Goal: Information Seeking & Learning: Learn about a topic

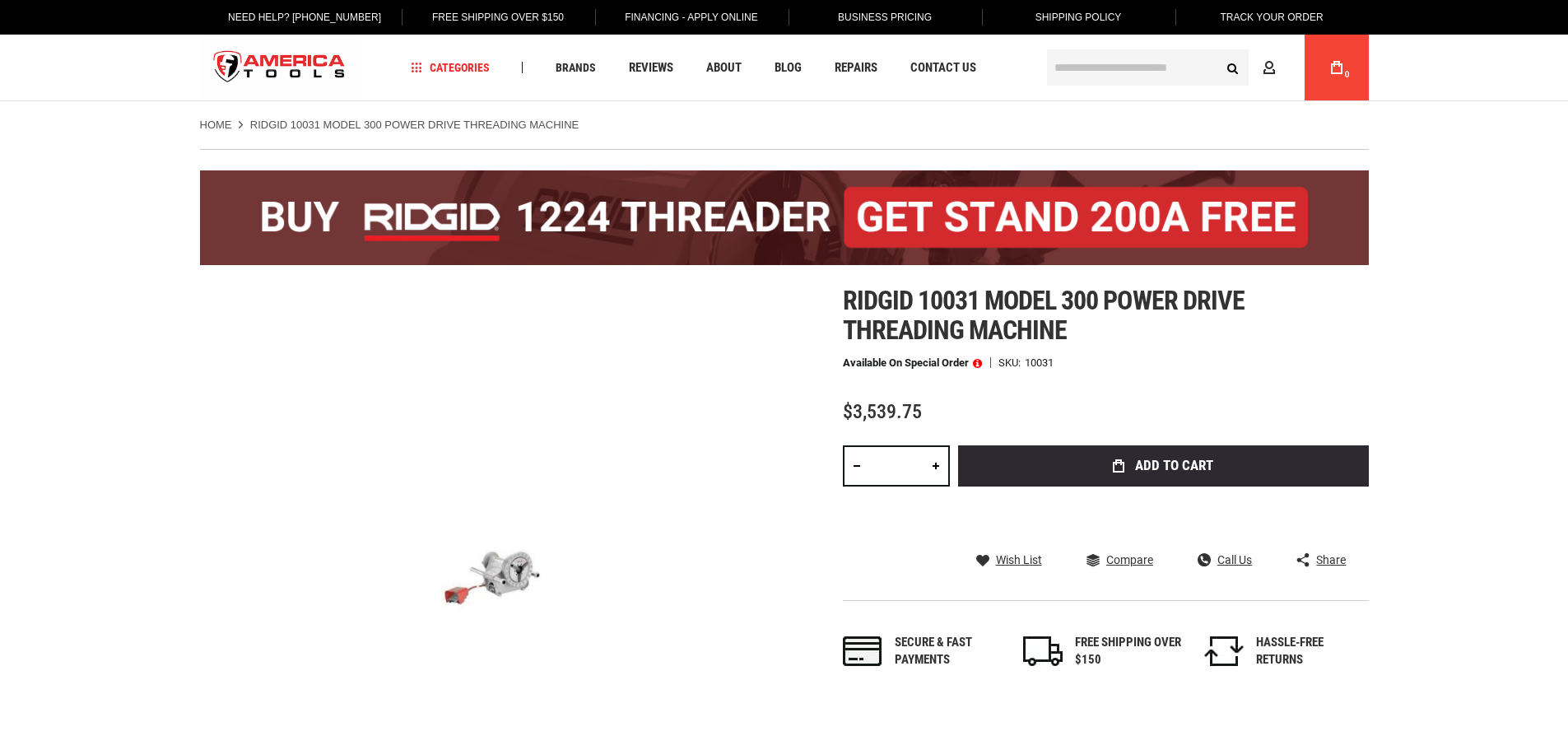
click at [1175, 388] on div "Ridgid 10031 model 300 power drive threading machine Available on Special Order…" at bounding box center [1106, 494] width 526 height 417
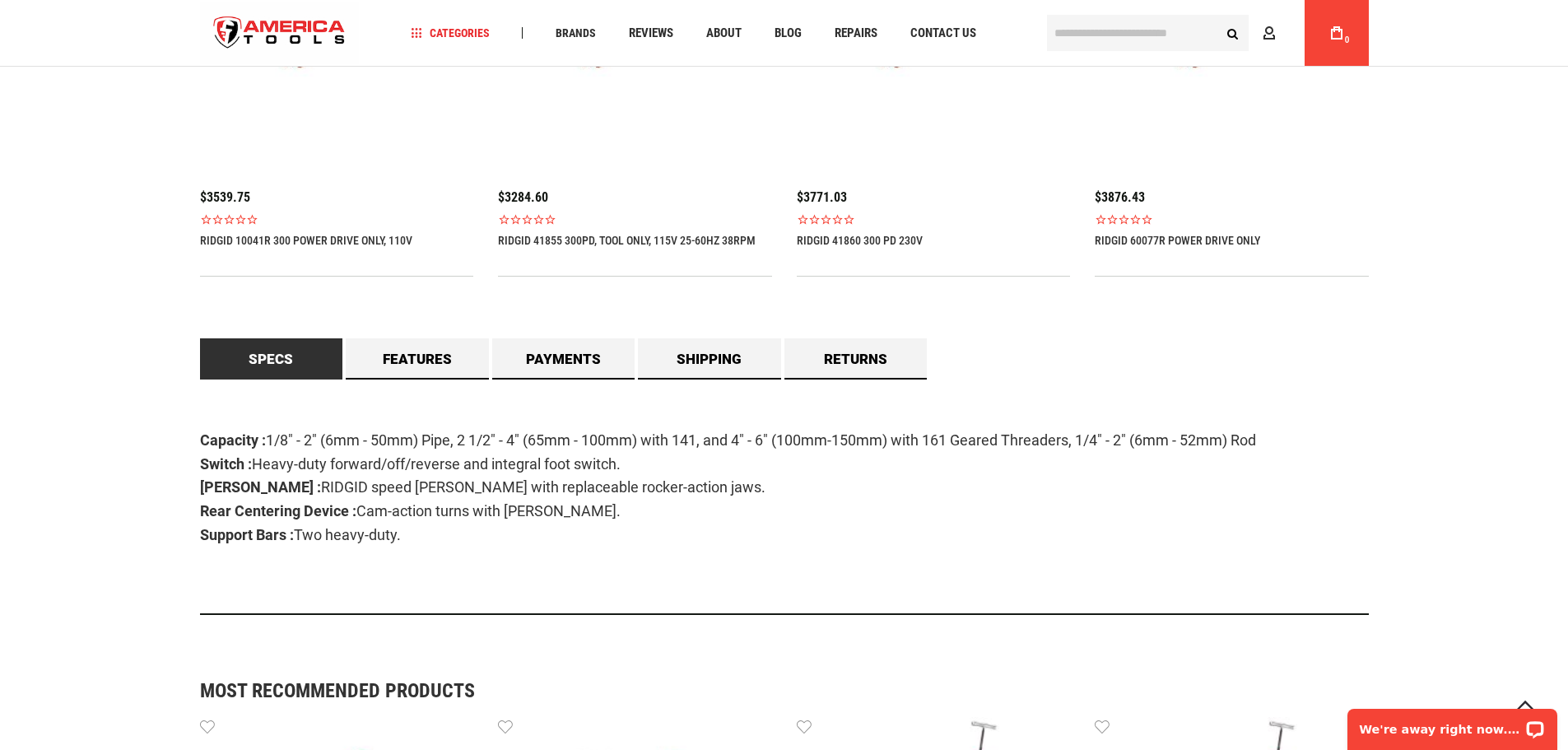
scroll to position [987, 0]
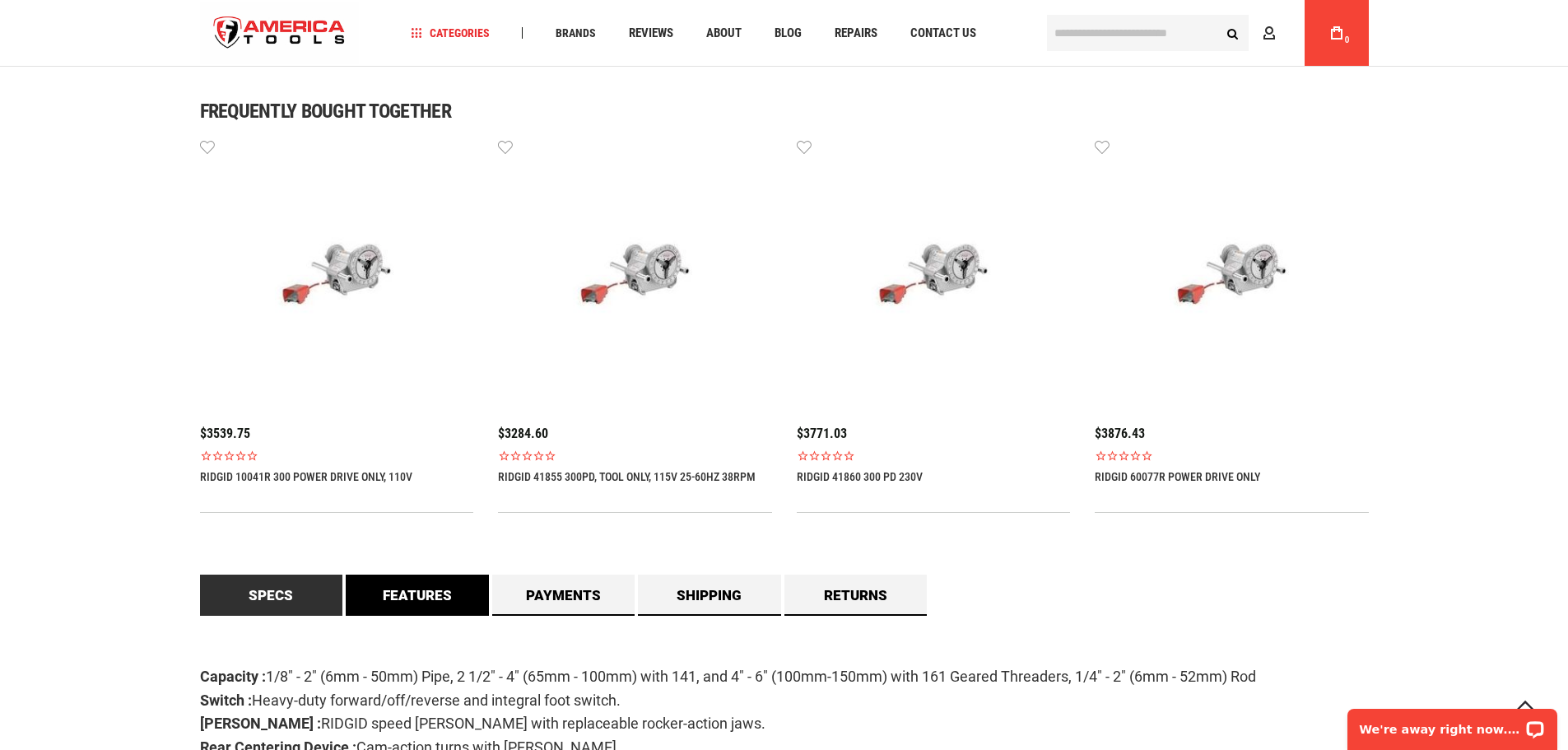
click at [404, 609] on link "Features" at bounding box center [418, 595] width 143 height 41
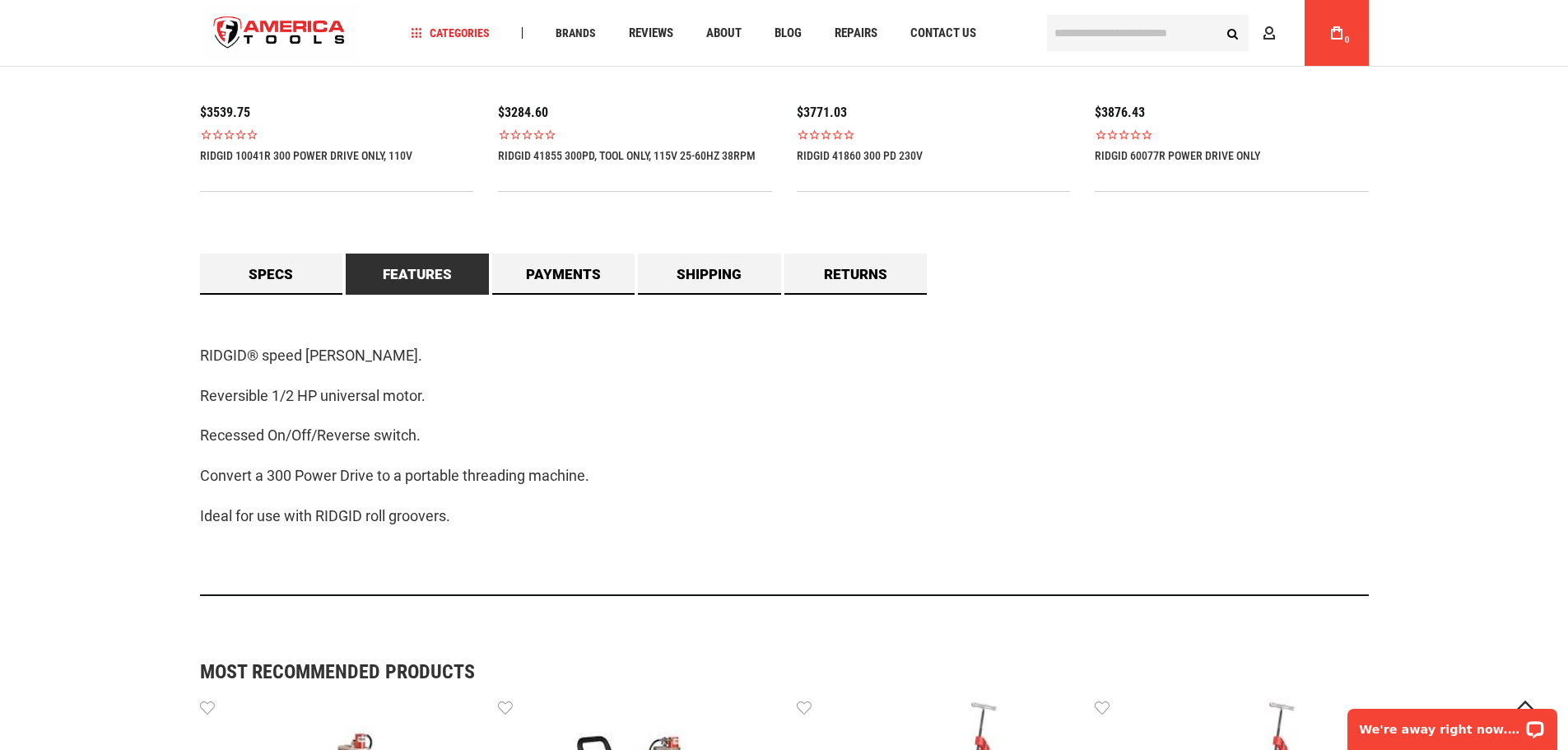
scroll to position [1317, 0]
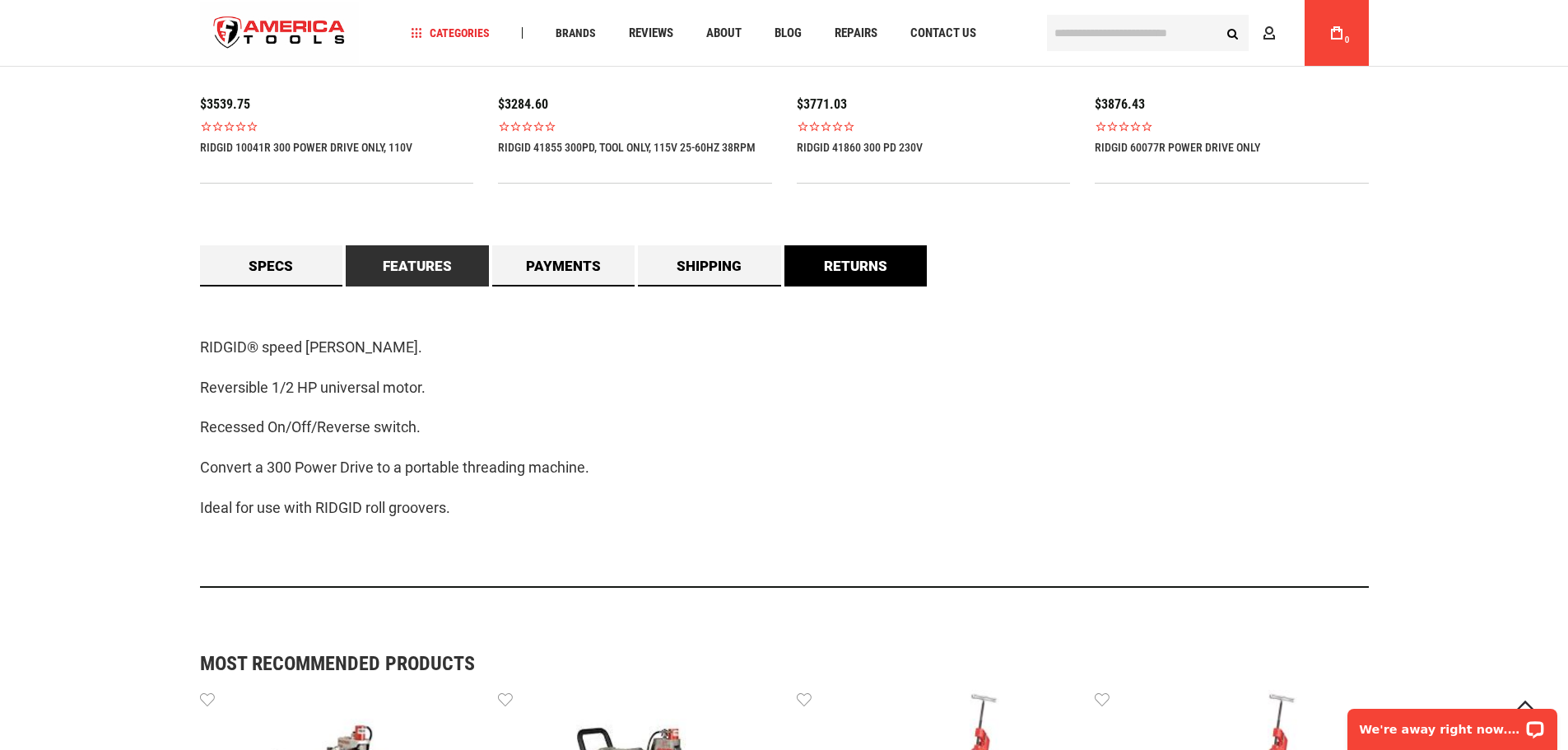
click at [901, 272] on link "Returns" at bounding box center [856, 266] width 143 height 41
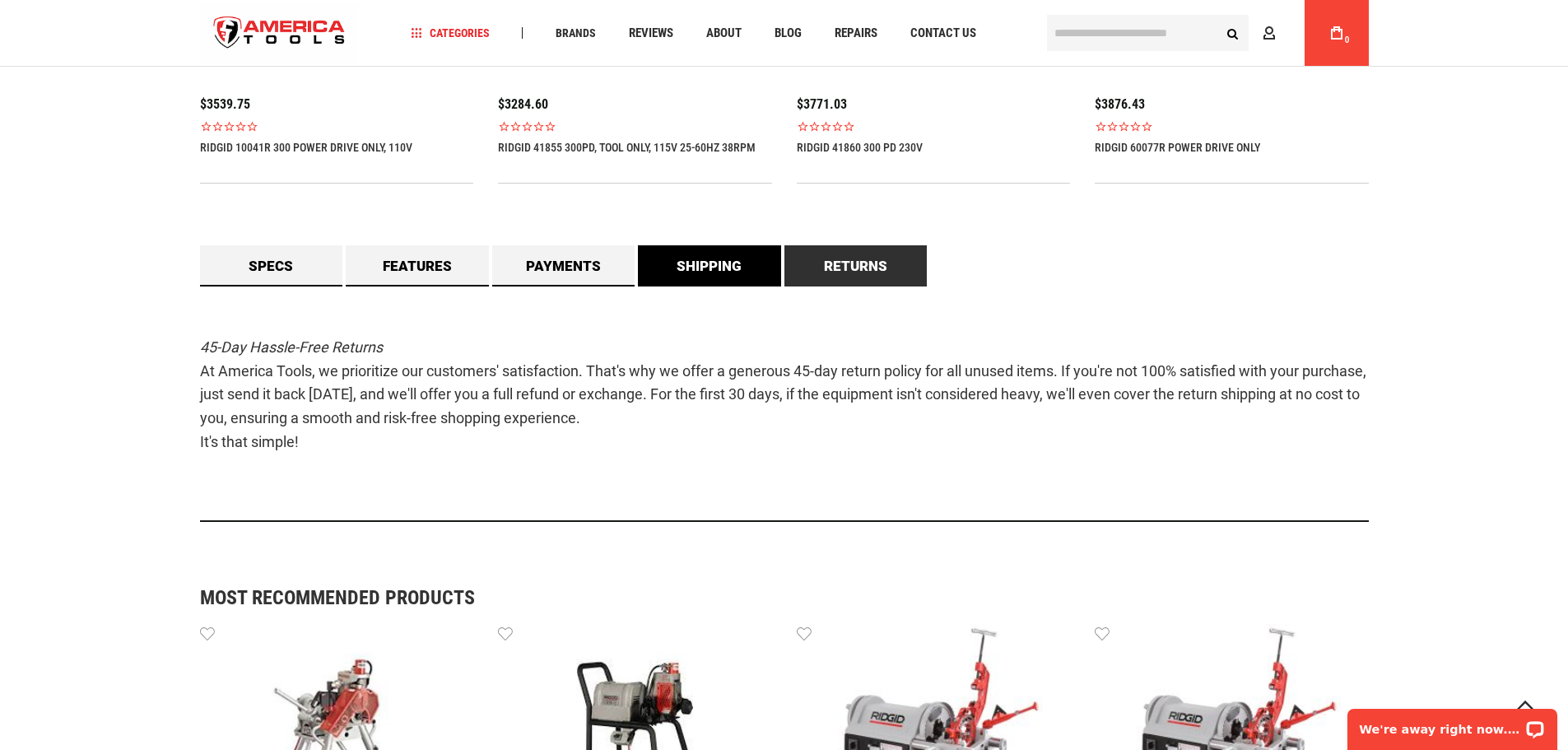
click at [684, 274] on link "Shipping" at bounding box center [710, 266] width 143 height 41
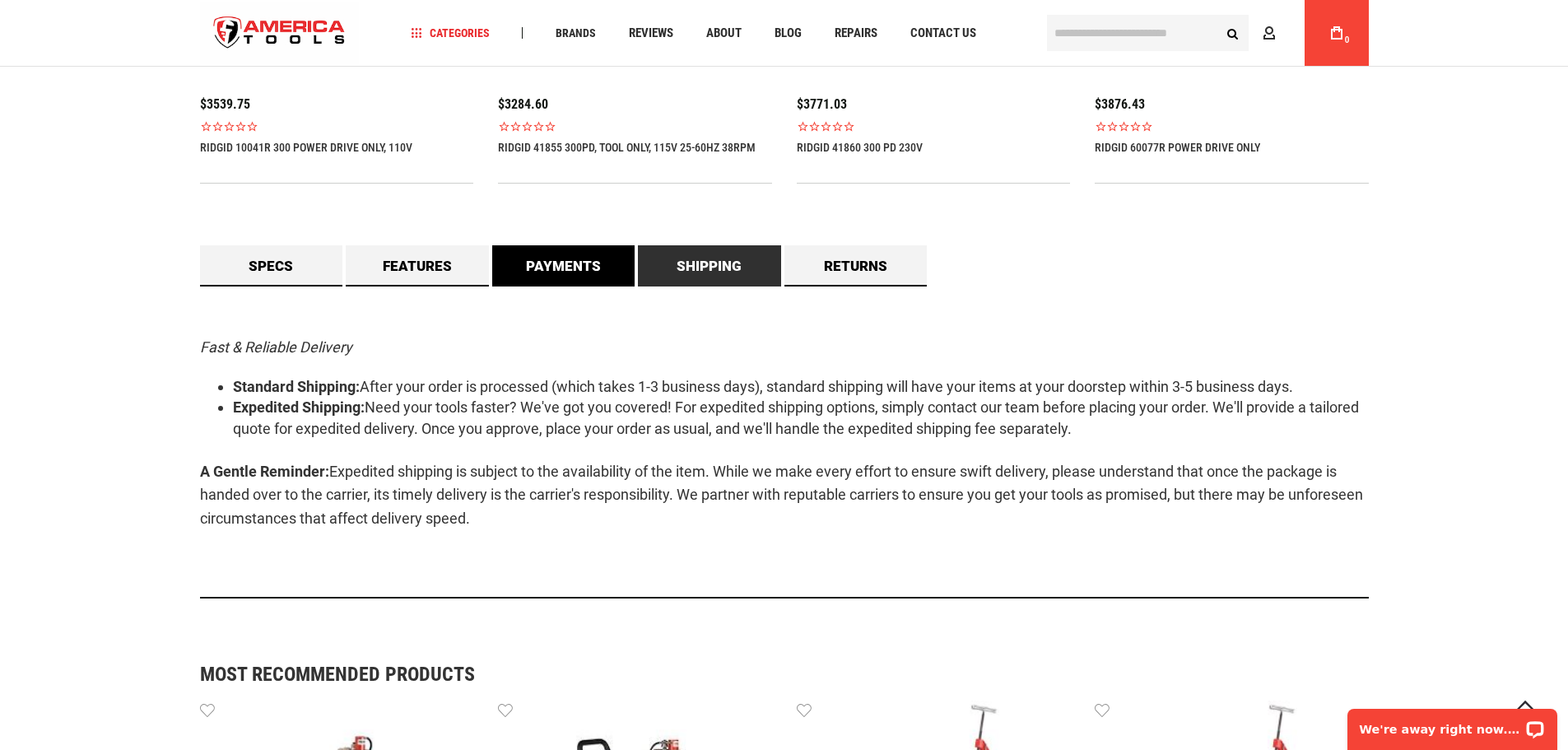
click at [496, 276] on link "Payments" at bounding box center [564, 266] width 143 height 41
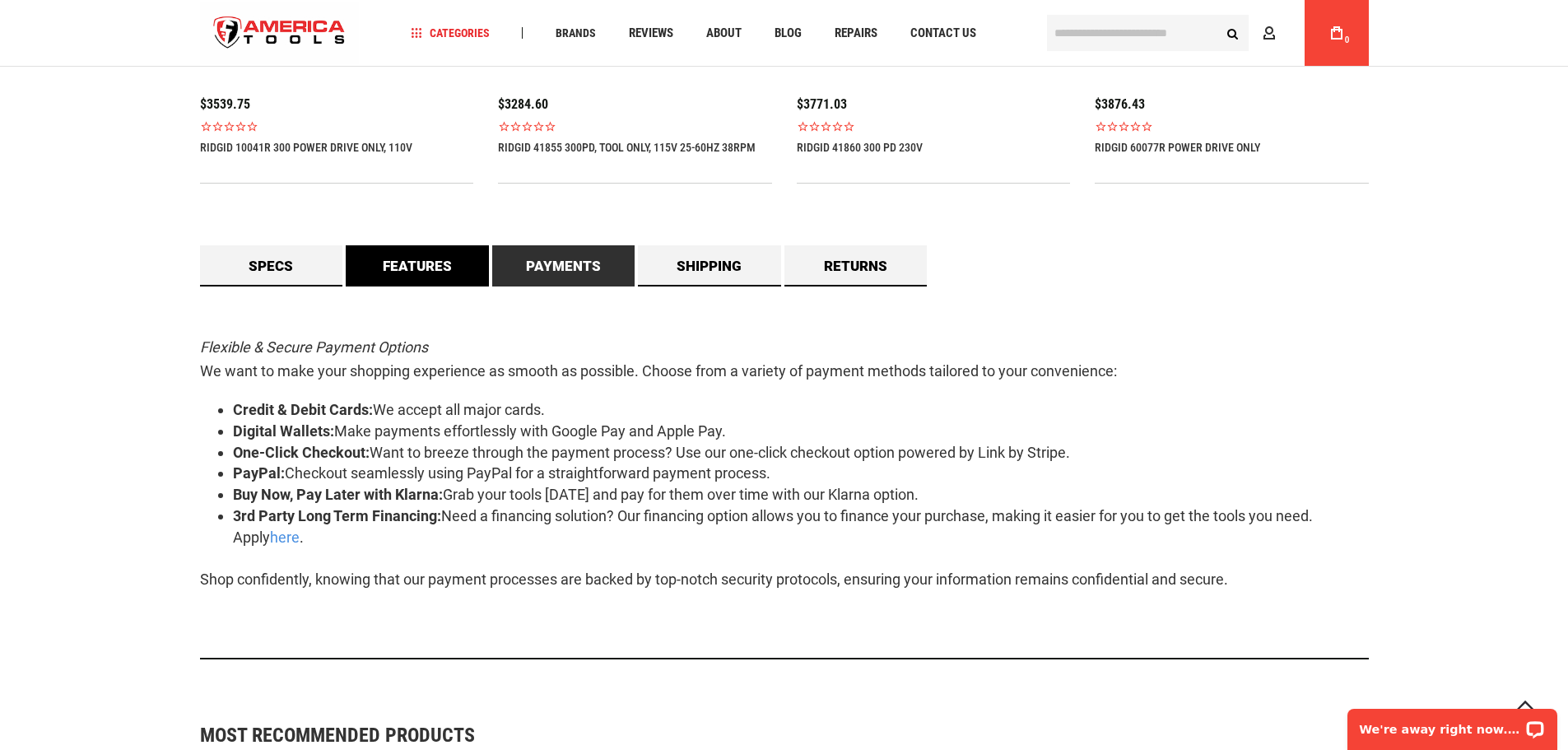
click at [419, 279] on link "Features" at bounding box center [418, 266] width 143 height 41
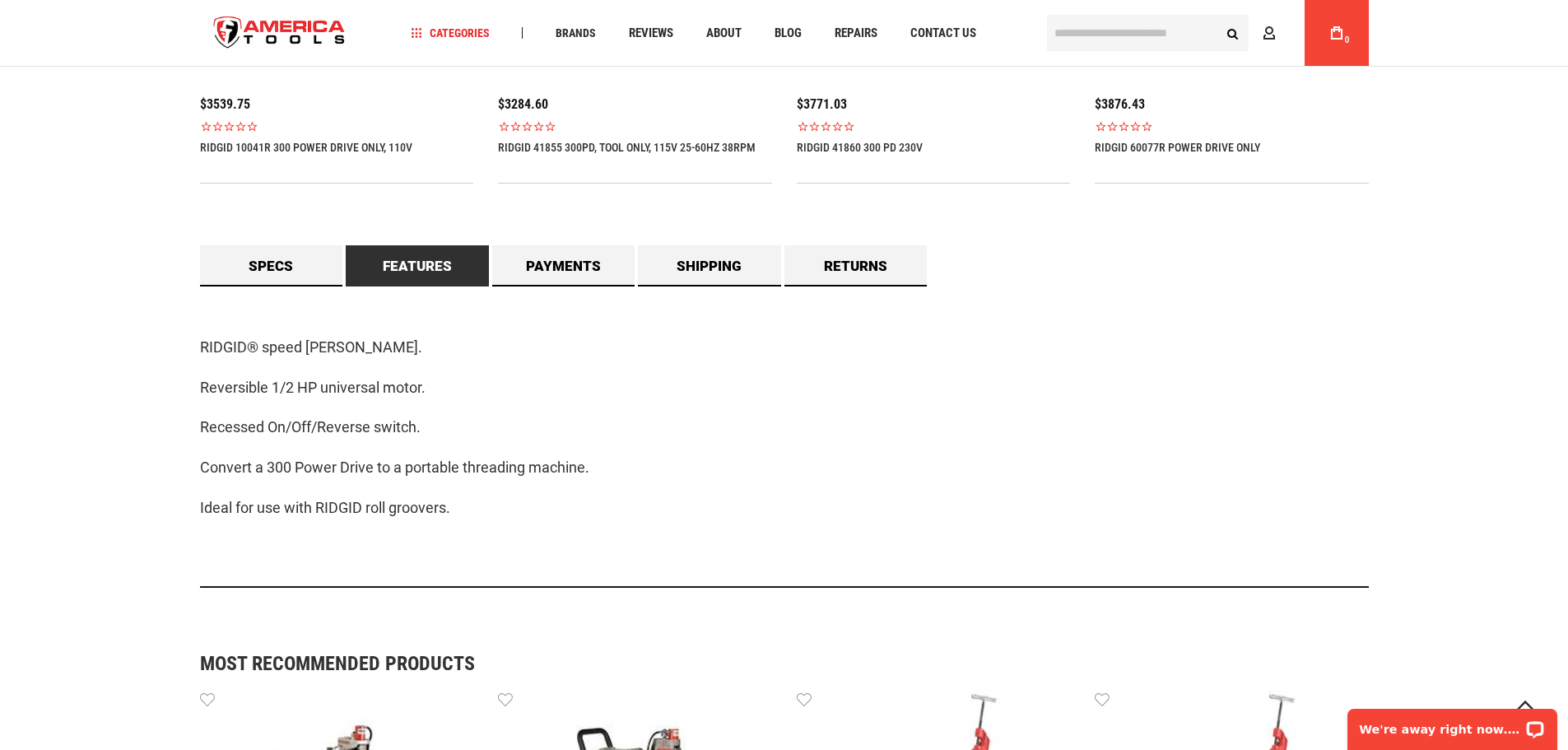
click at [399, 272] on link "Features" at bounding box center [418, 266] width 143 height 41
click at [307, 279] on link "Specs" at bounding box center [272, 266] width 143 height 41
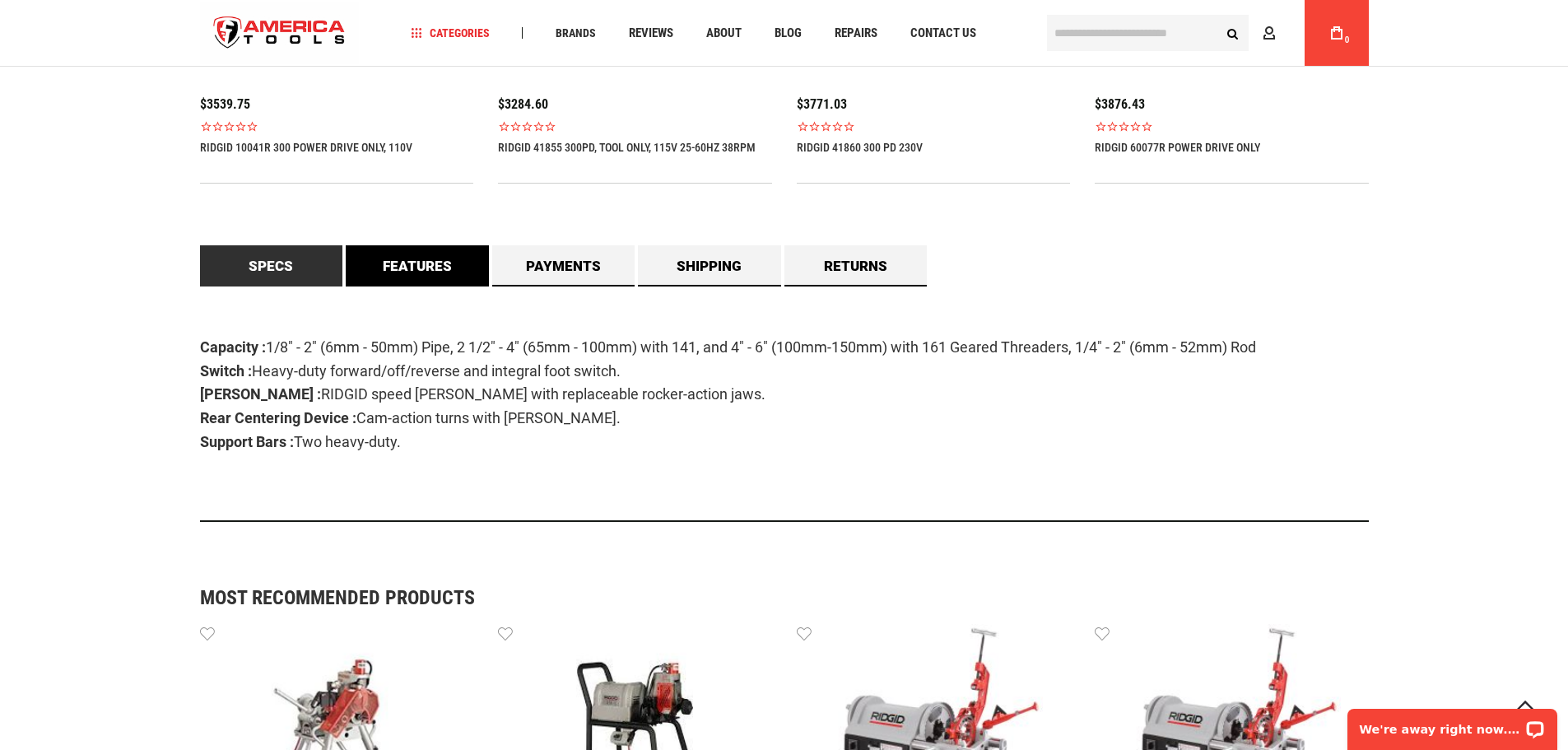
click at [427, 267] on link "Features" at bounding box center [418, 266] width 143 height 41
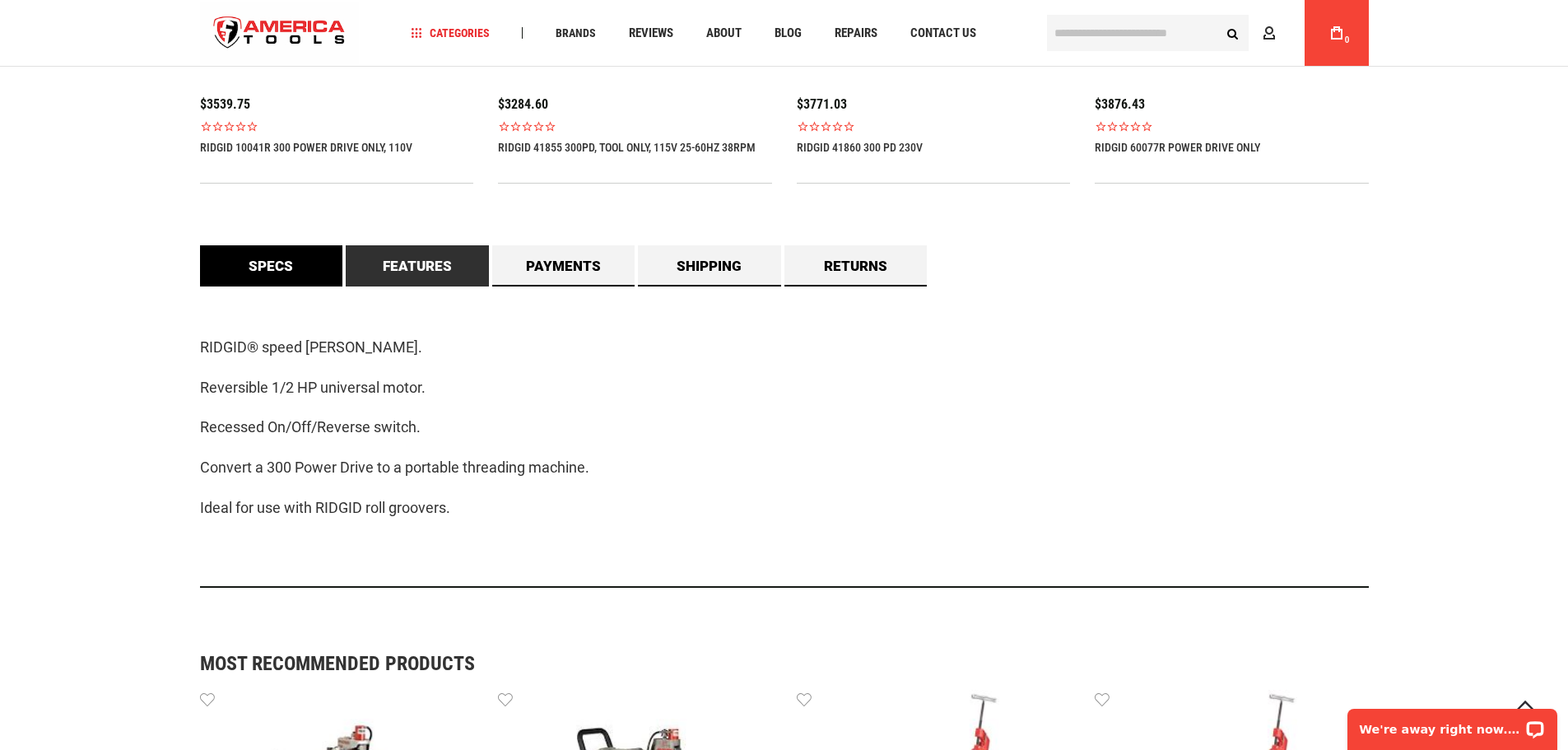
click at [309, 267] on link "Specs" at bounding box center [272, 266] width 143 height 41
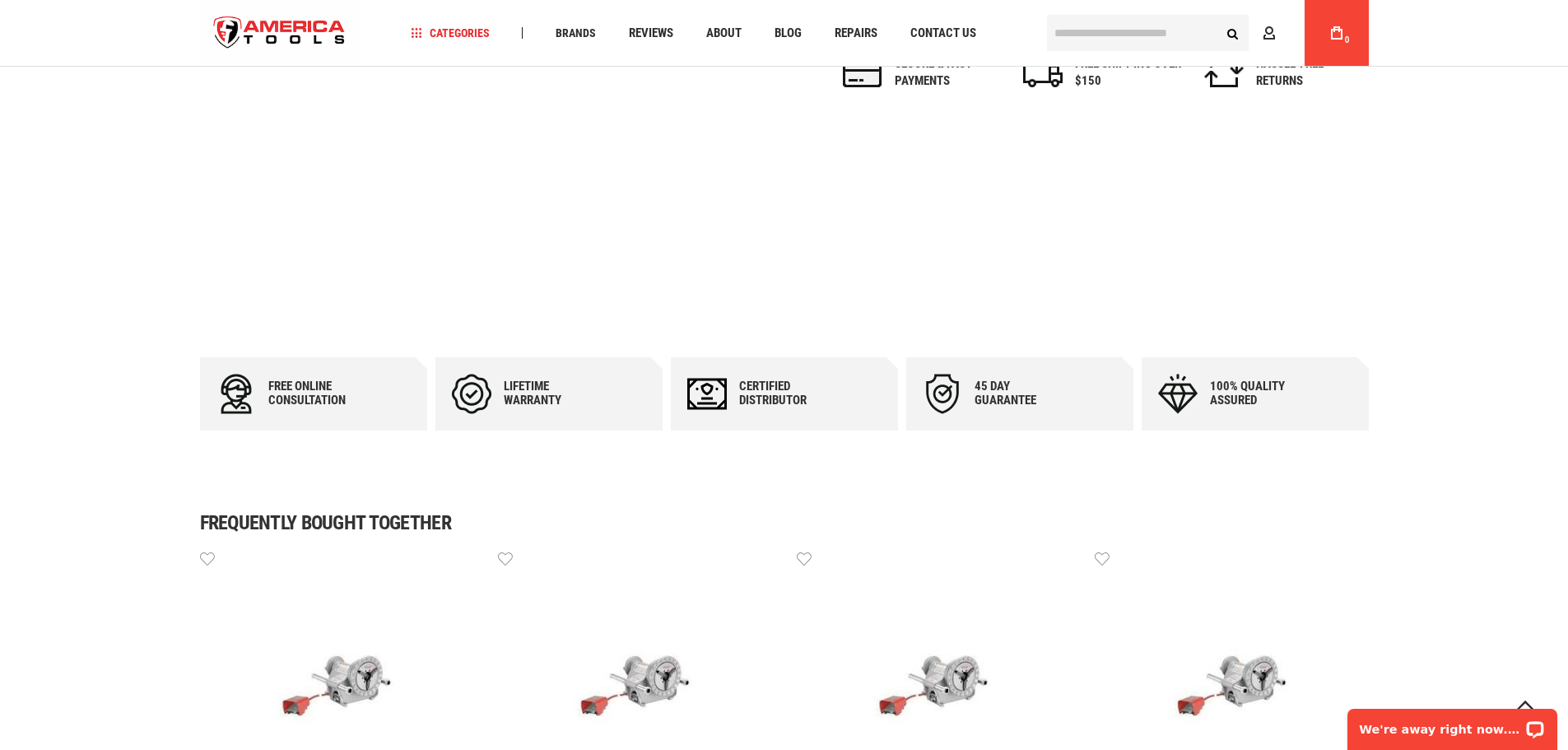
scroll to position [0, 0]
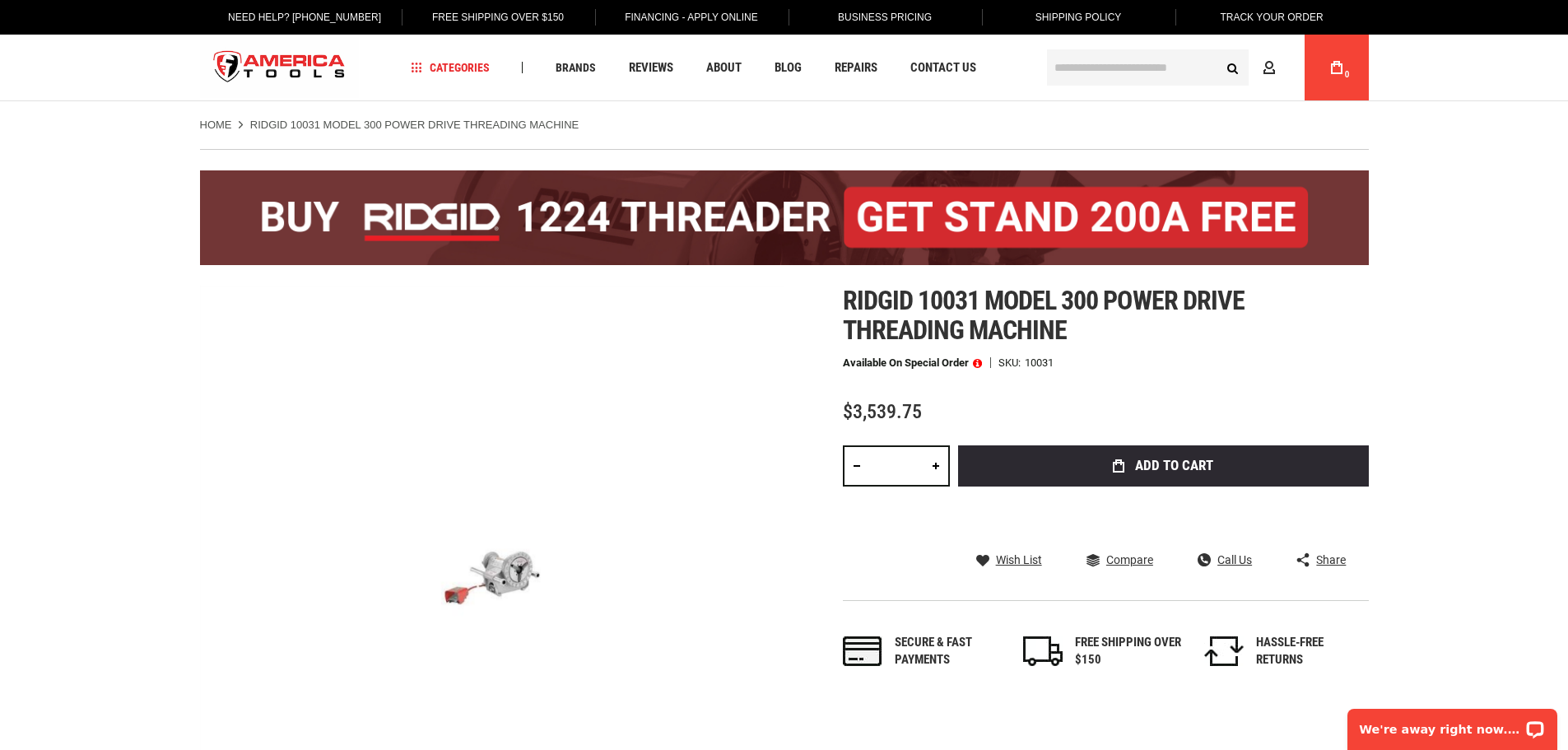
click at [1144, 330] on h1 "Ridgid 10031 model 300 power drive threading machine" at bounding box center [1106, 314] width 526 height 59
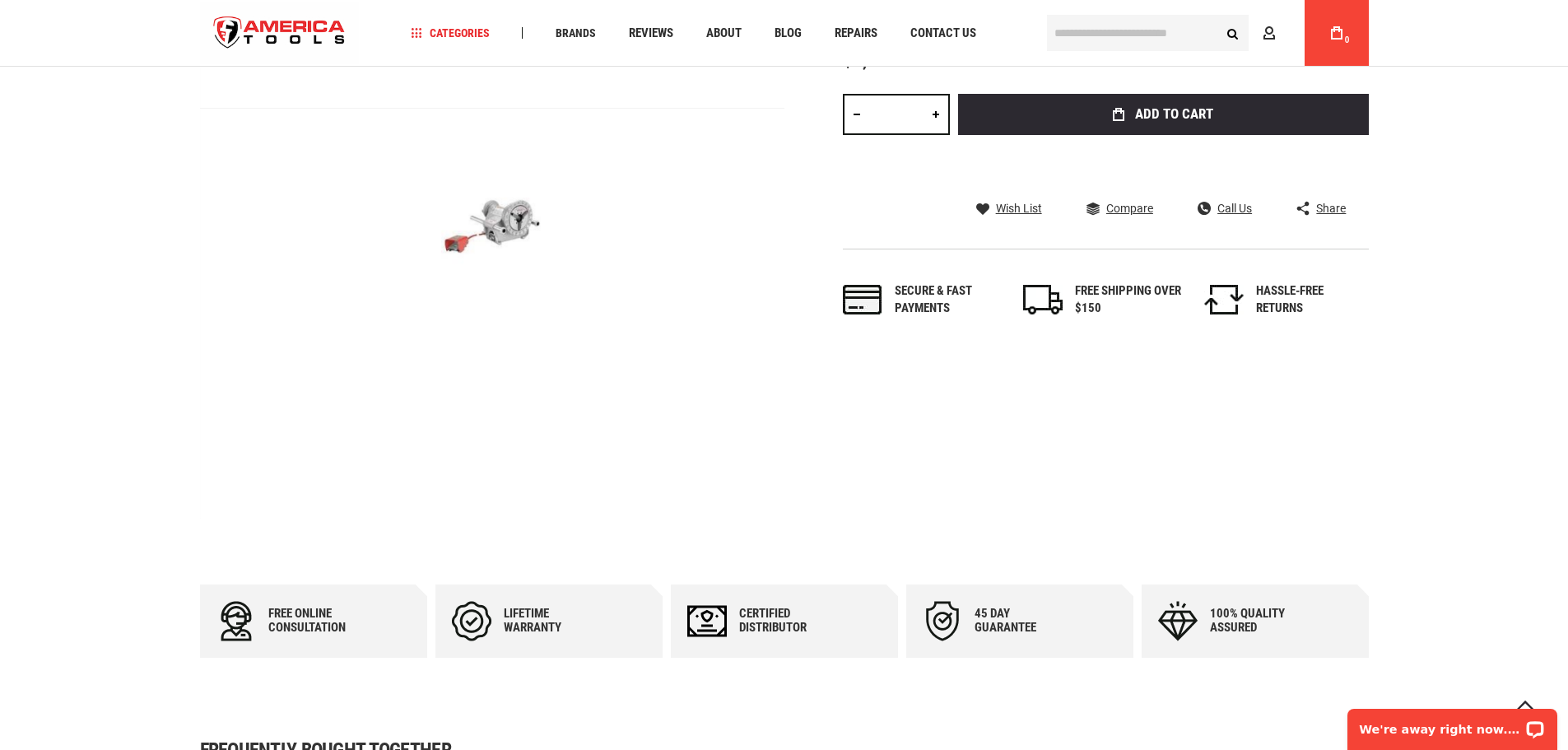
scroll to position [82, 0]
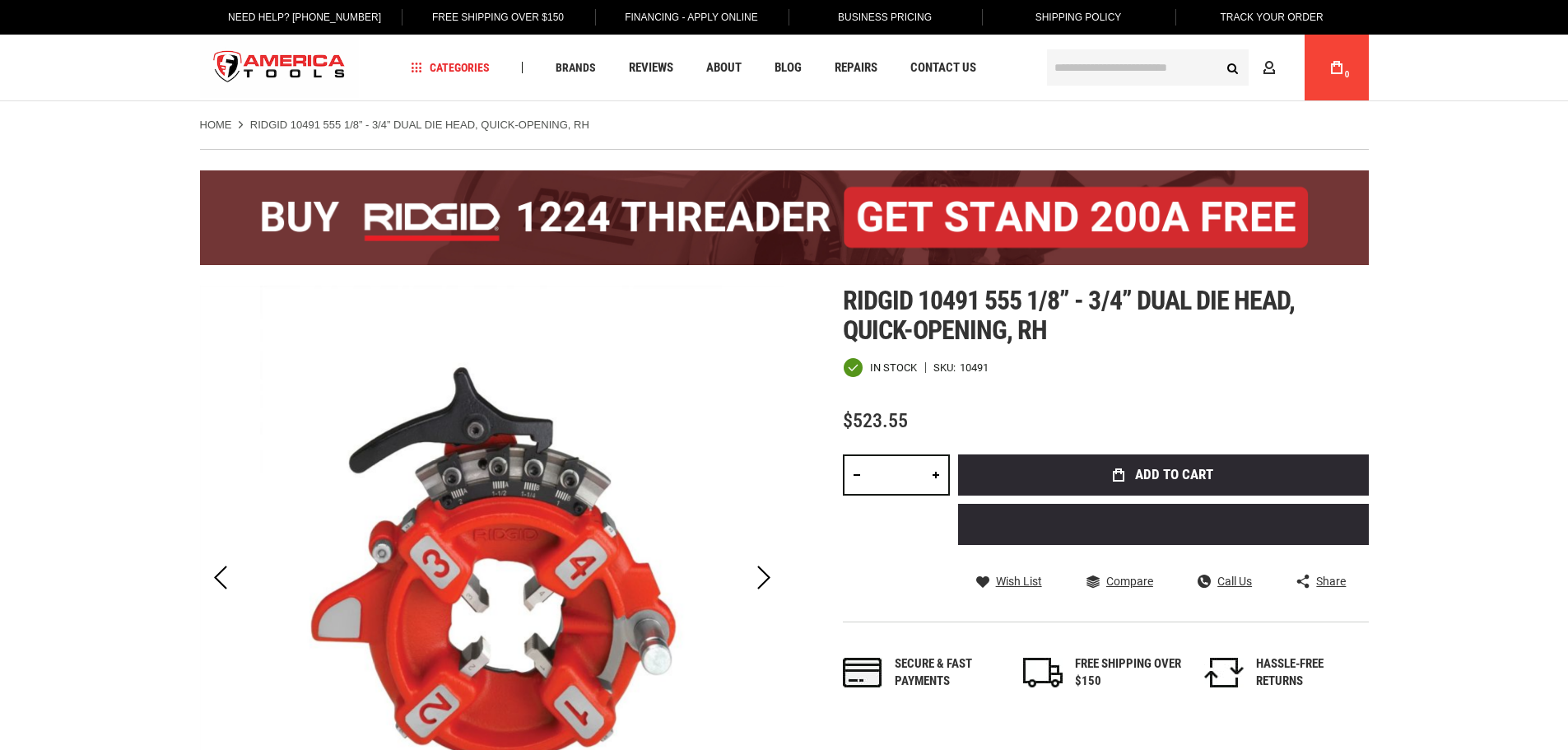
click at [1126, 339] on h1 "Ridgid 10491 555 1/8” - 3/4” dual die head, quick-opening, rh" at bounding box center [1106, 314] width 526 height 59
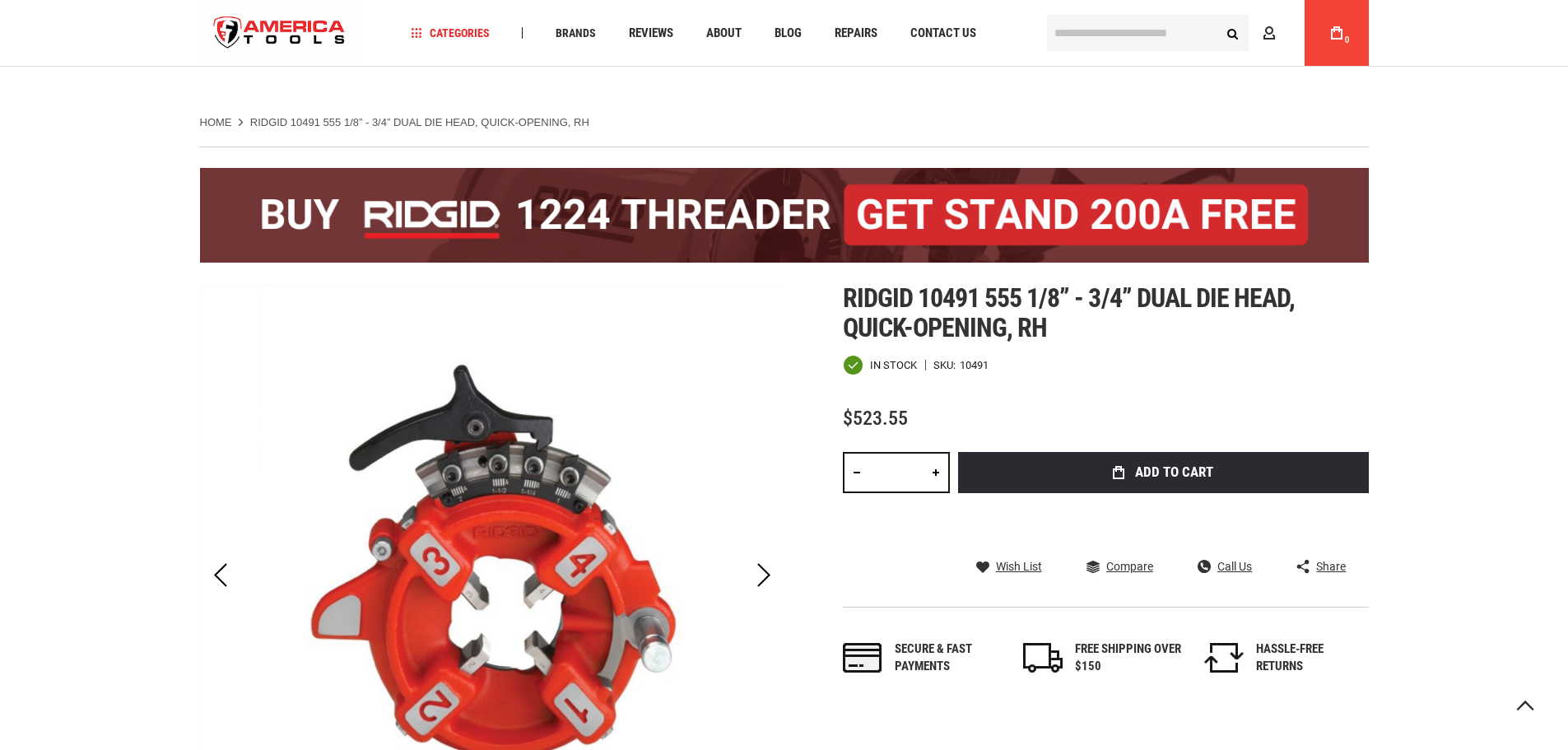
scroll to position [412, 0]
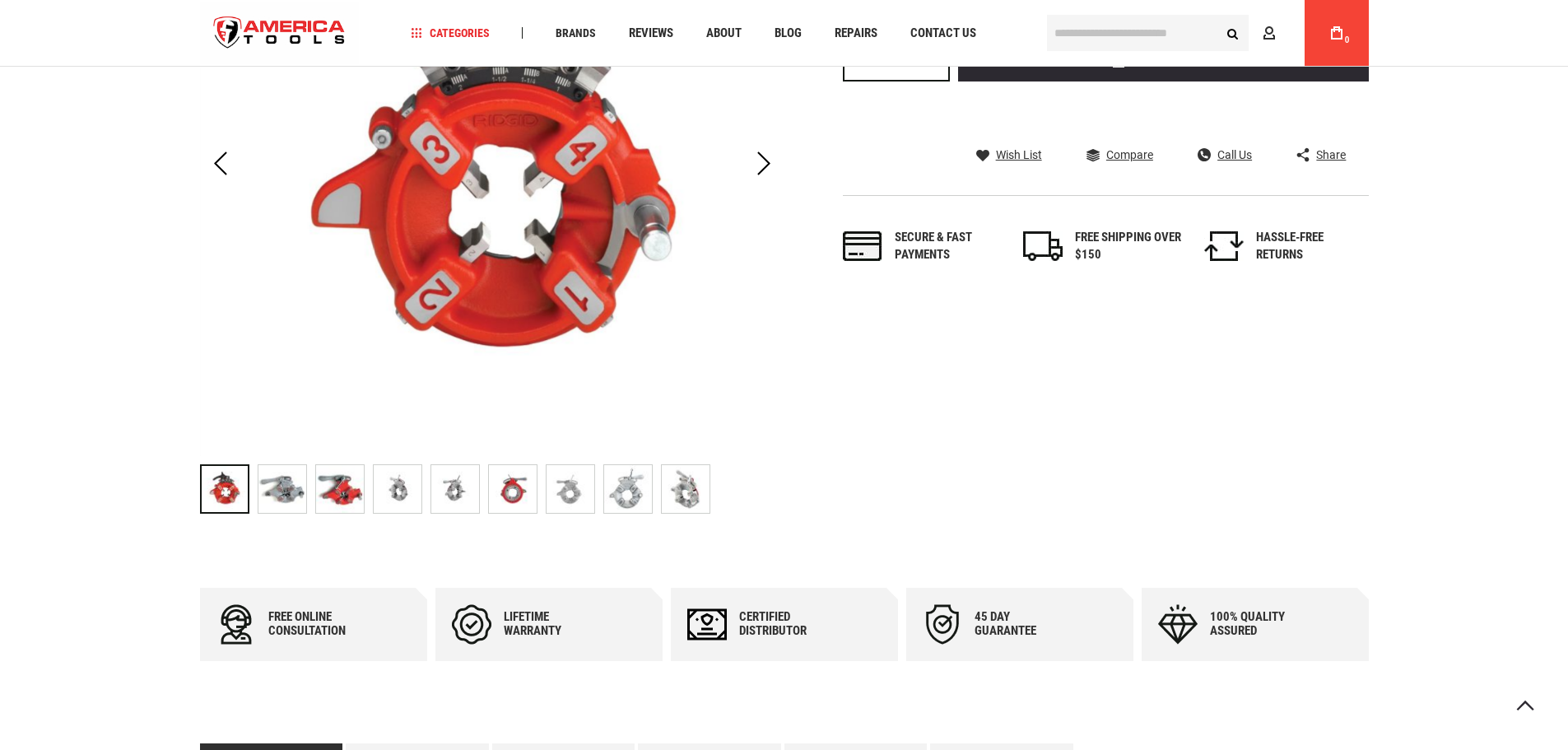
click at [635, 504] on img "RIDGID 10491 555 1/8” - 3/4” DUAL DIE HEAD, QUICK-OPENING, RH" at bounding box center [628, 489] width 48 height 48
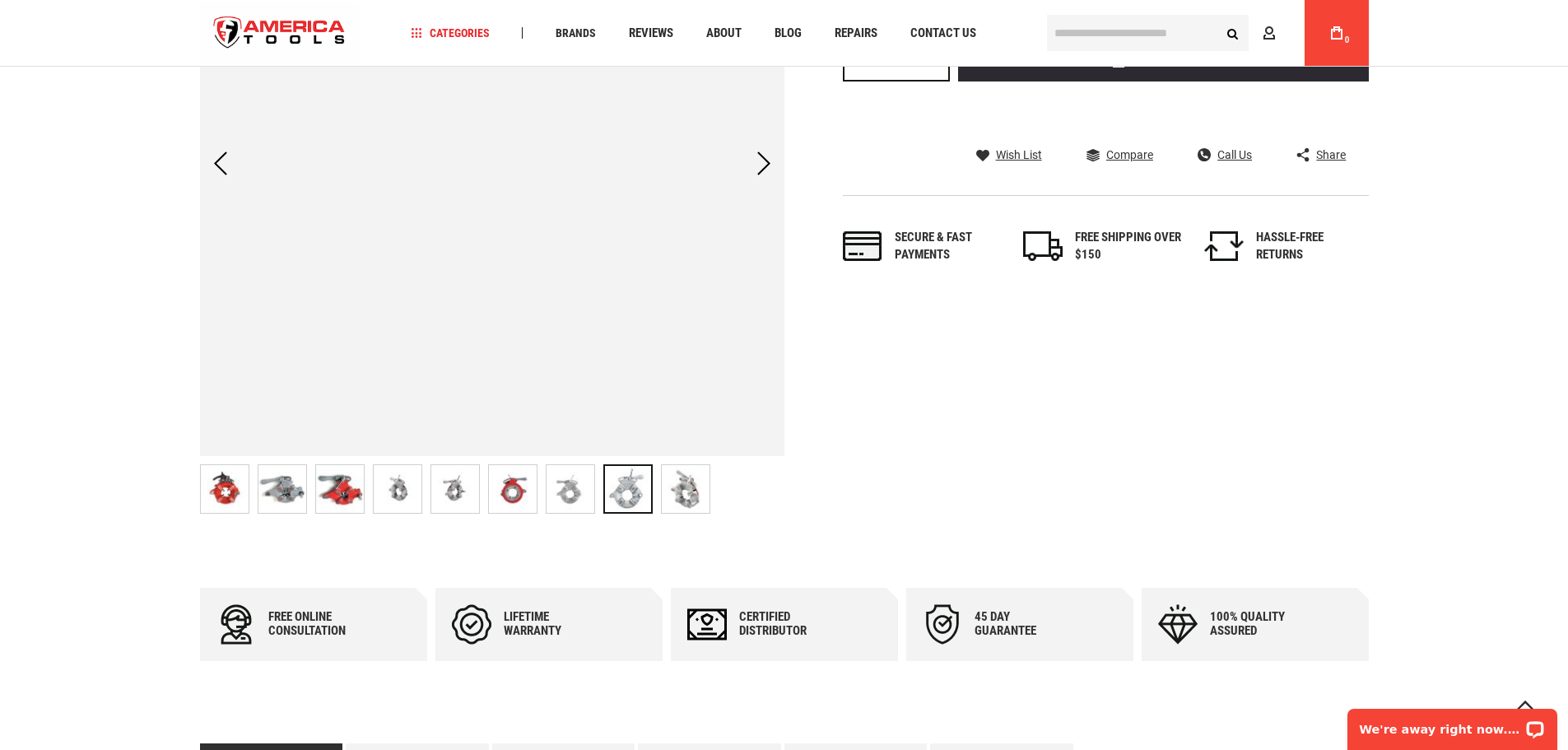
scroll to position [0, 0]
click at [692, 501] on img "RIDGID 10491 555 1/8” - 3/4” DUAL DIE HEAD, QUICK-OPENING, RH" at bounding box center [686, 489] width 48 height 48
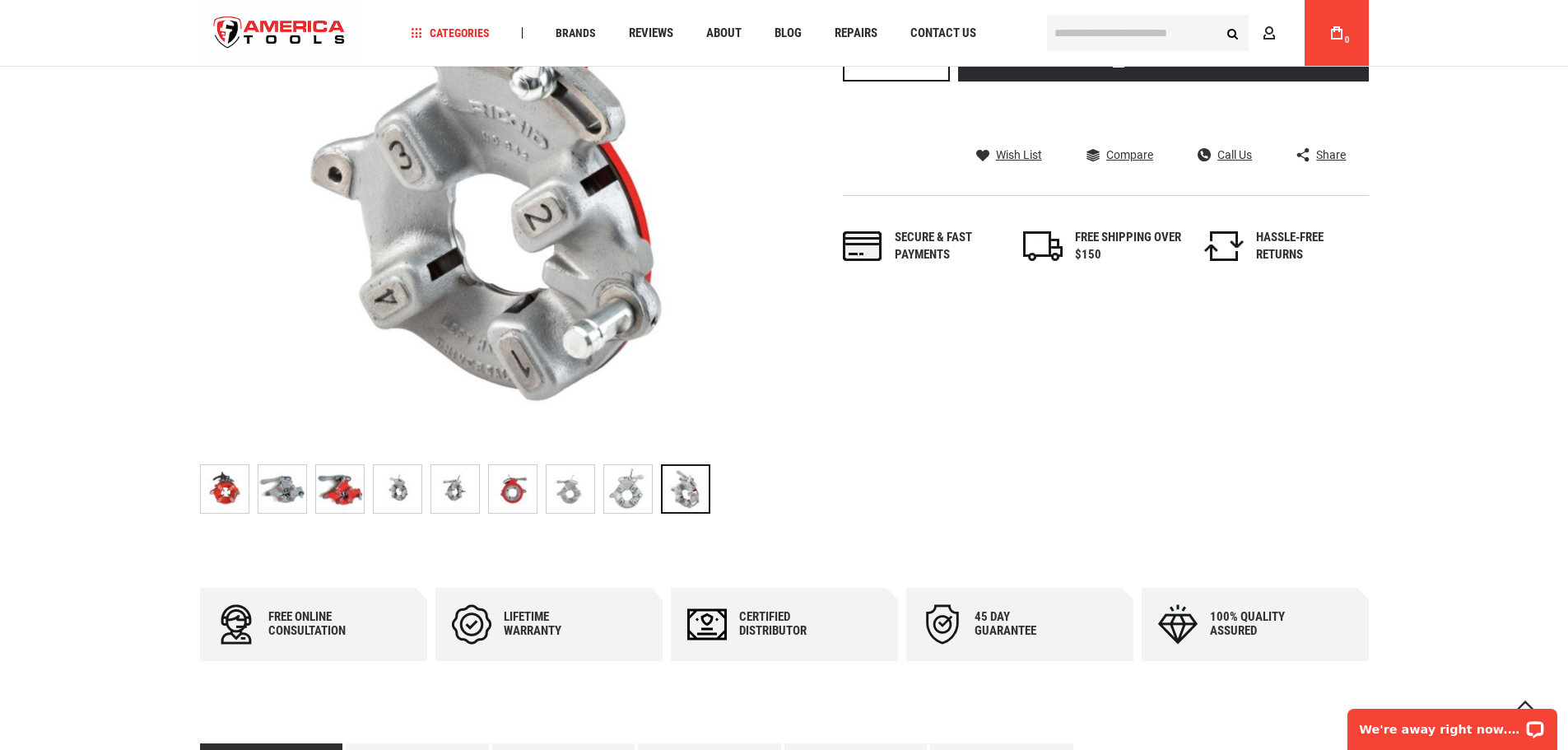
click at [963, 489] on div "Skip to the end of the images gallery Skip to the beginning of the images galle…" at bounding box center [784, 196] width 1168 height 650
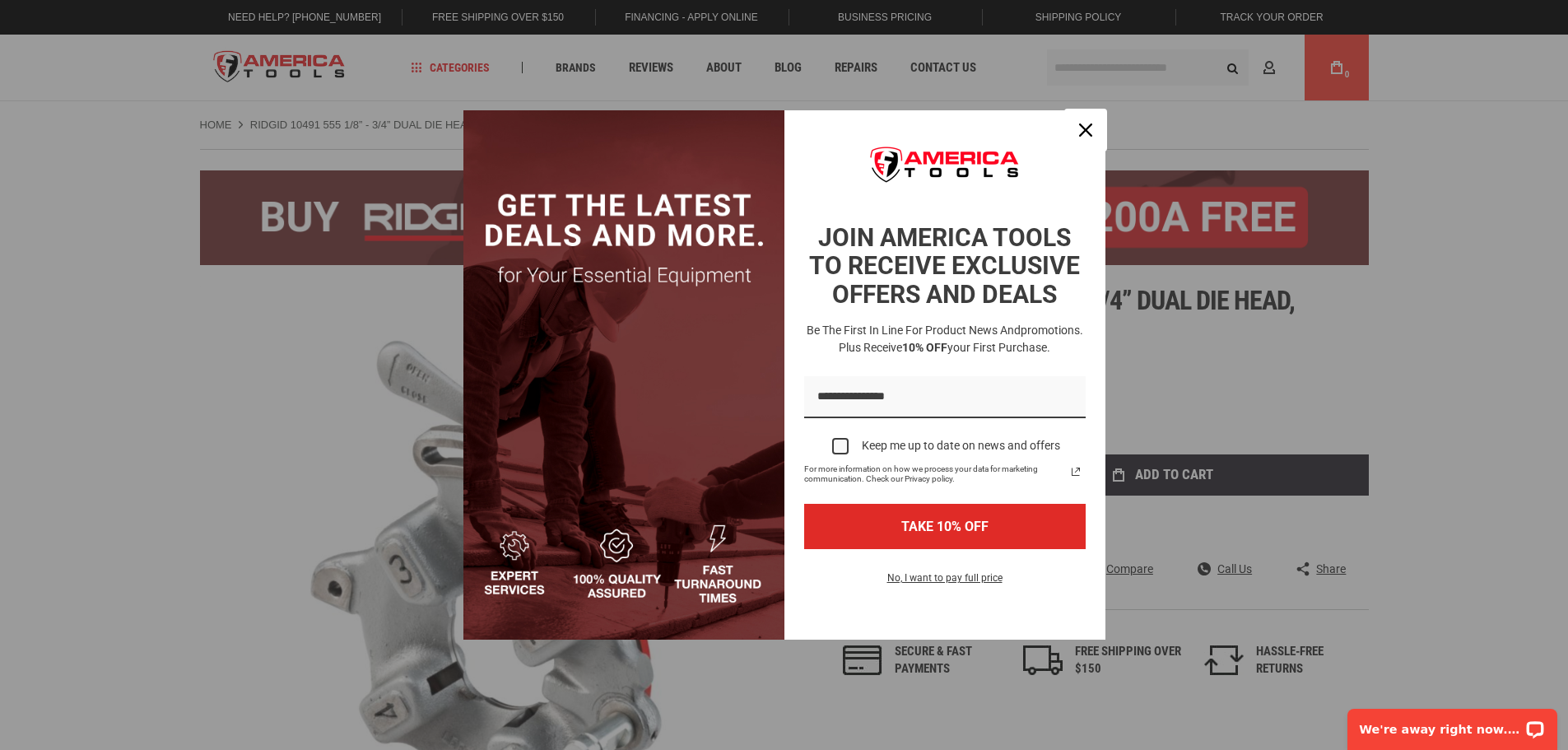
drag, startPoint x: 1089, startPoint y: 137, endPoint x: 1074, endPoint y: 1, distance: 136.8
click at [1088, 136] on div "Close" at bounding box center [1085, 130] width 26 height 26
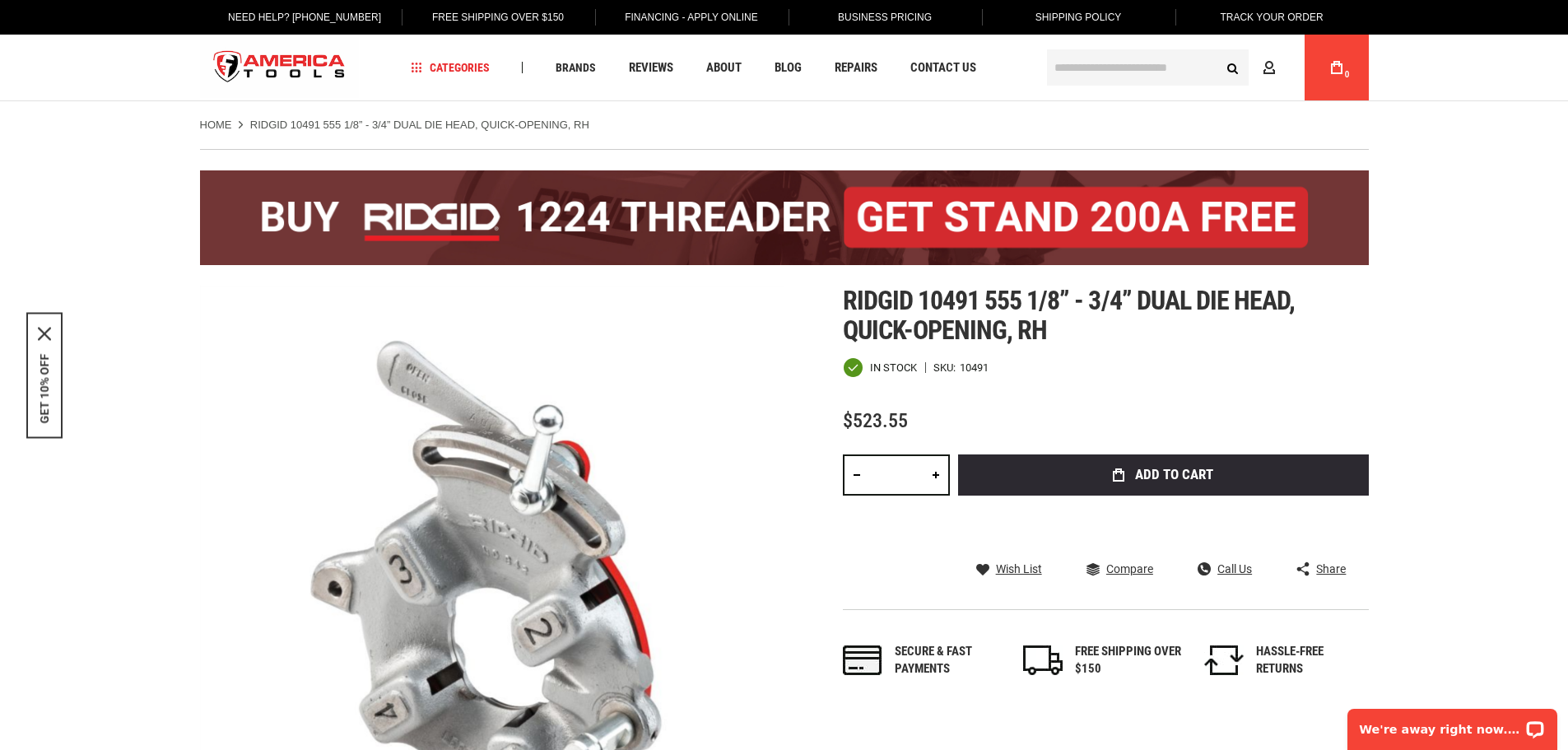
drag, startPoint x: 940, startPoint y: 308, endPoint x: 931, endPoint y: 299, distance: 12.7
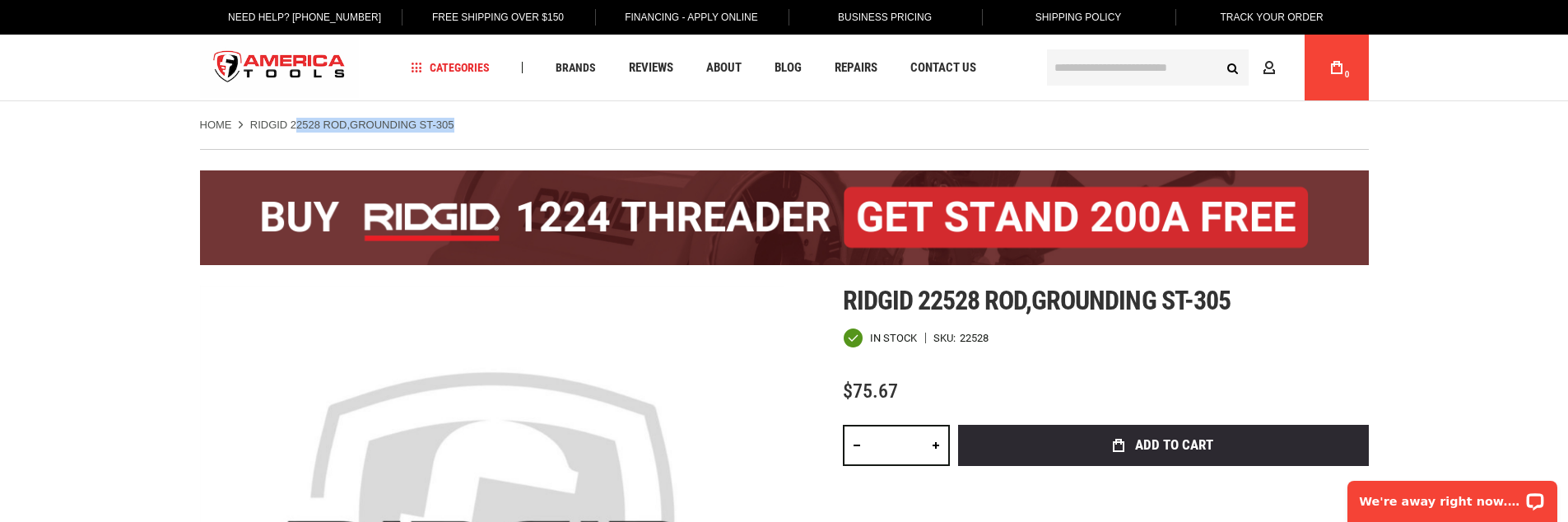
drag, startPoint x: 456, startPoint y: 124, endPoint x: 349, endPoint y: 125, distance: 107.0
click at [298, 123] on ul "Home RIDGID 22528 ROD,GROUNDING ST-305" at bounding box center [784, 125] width 1168 height 15
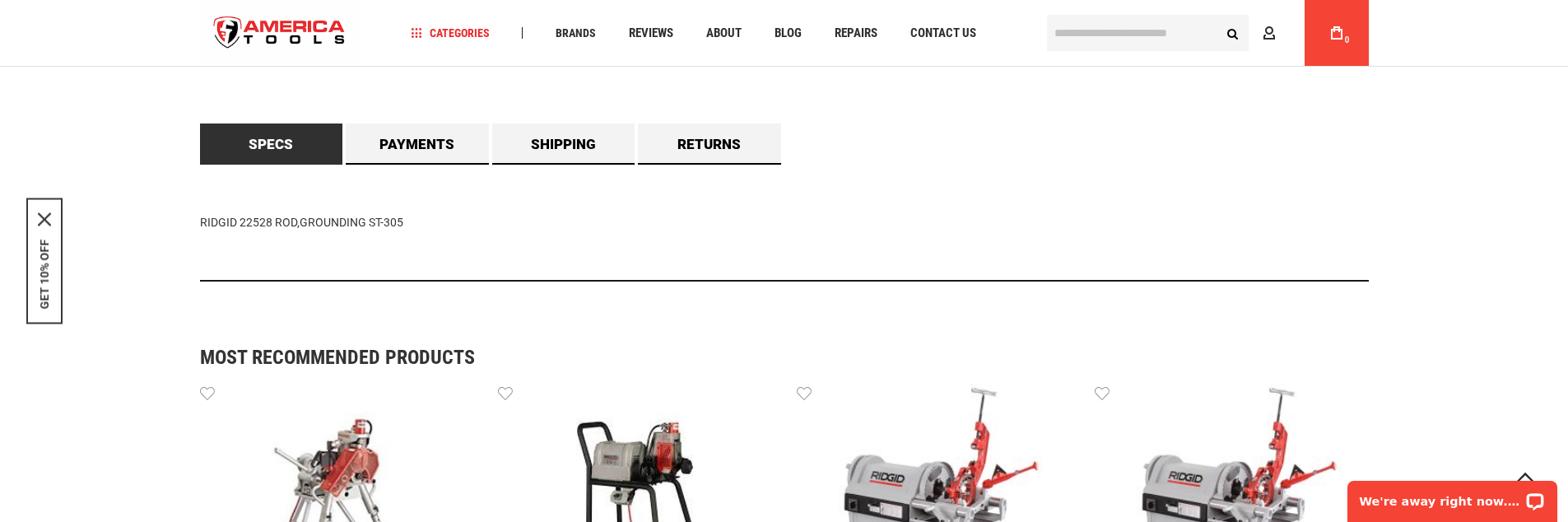
scroll to position [988, 0]
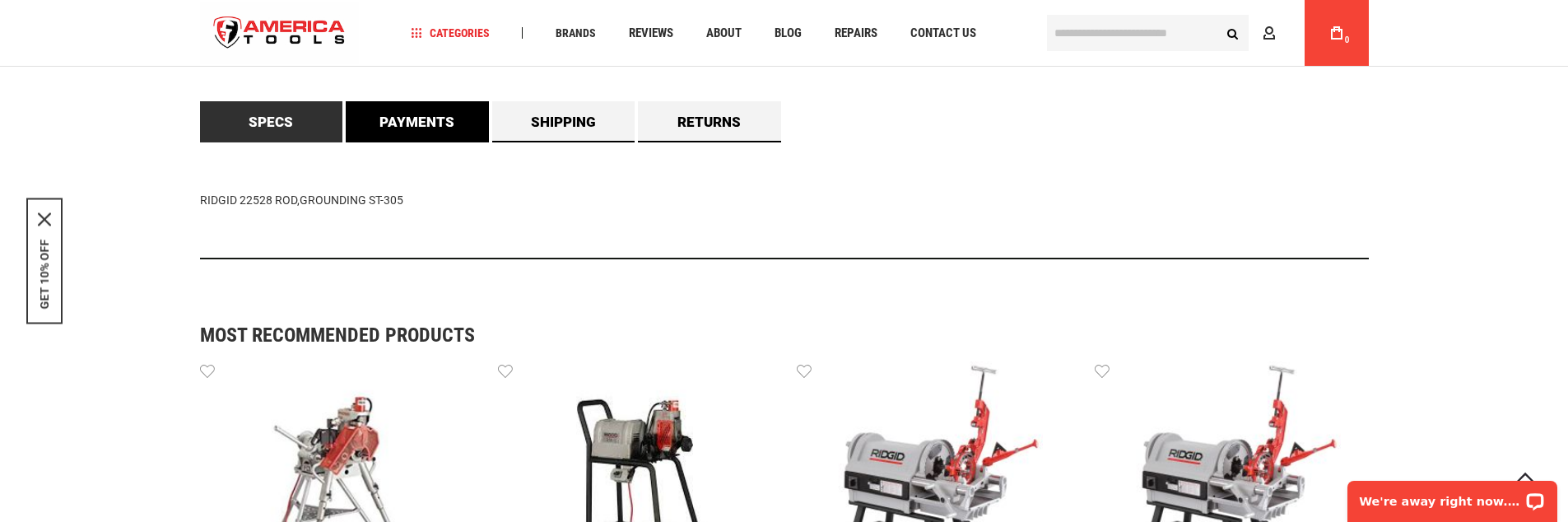
click at [413, 120] on link "Payments" at bounding box center [418, 122] width 143 height 41
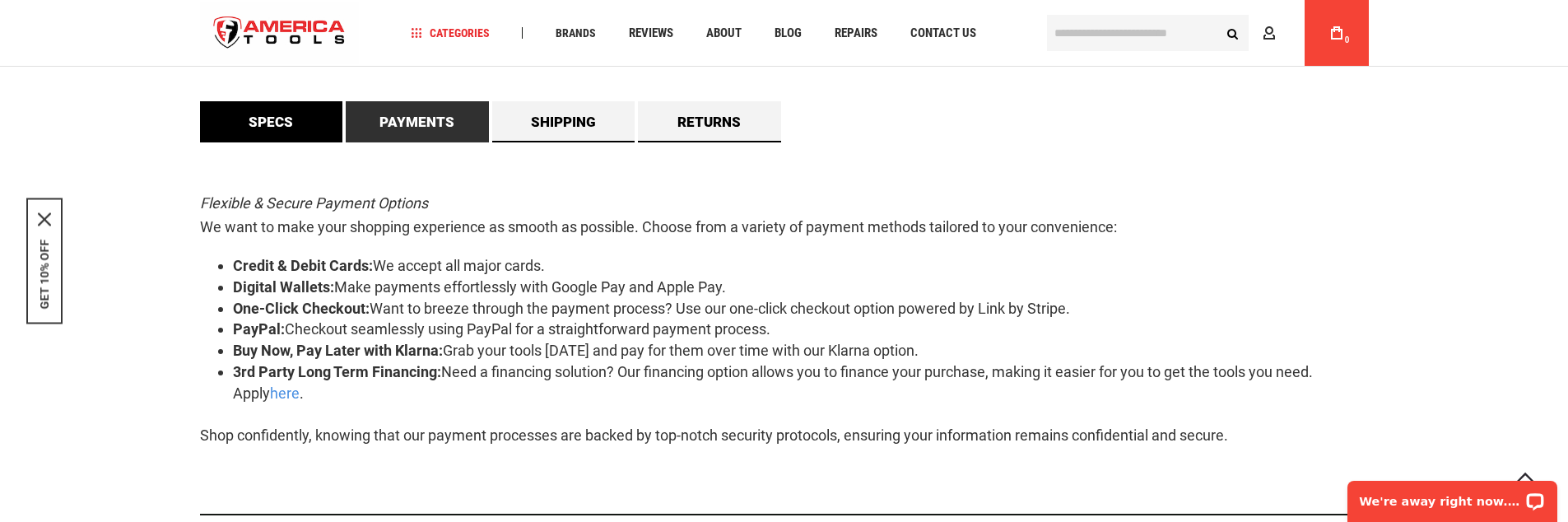
click at [323, 116] on link "Specs" at bounding box center [272, 122] width 143 height 41
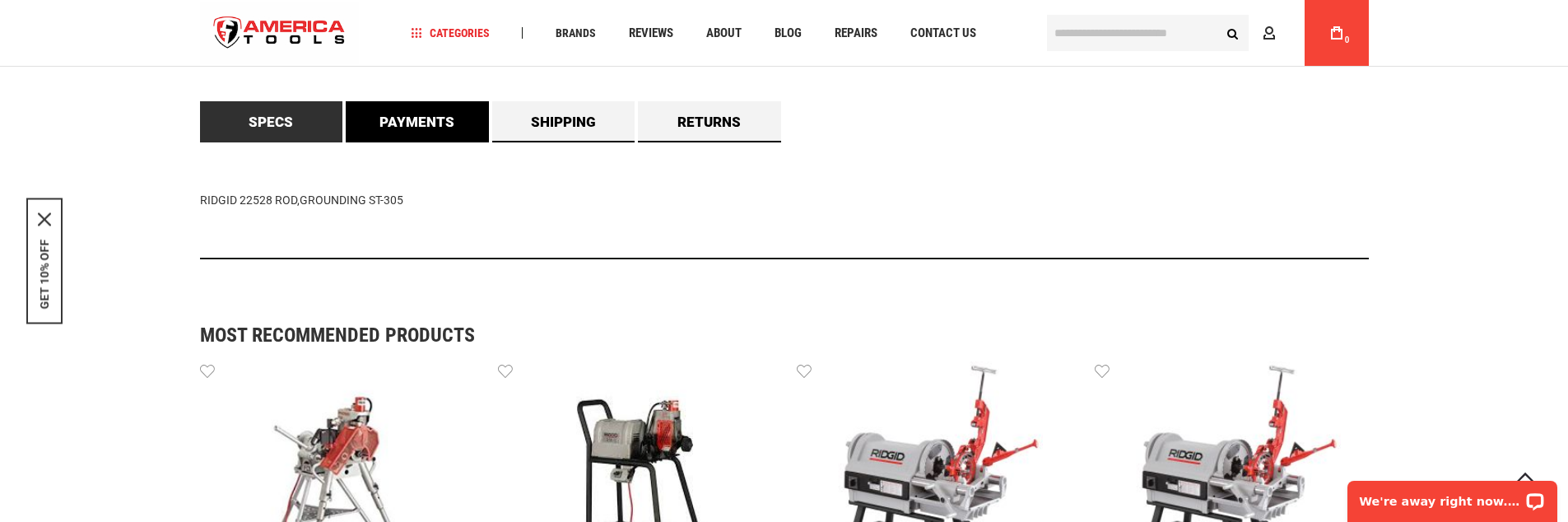
click at [436, 132] on link "Payments" at bounding box center [418, 122] width 143 height 41
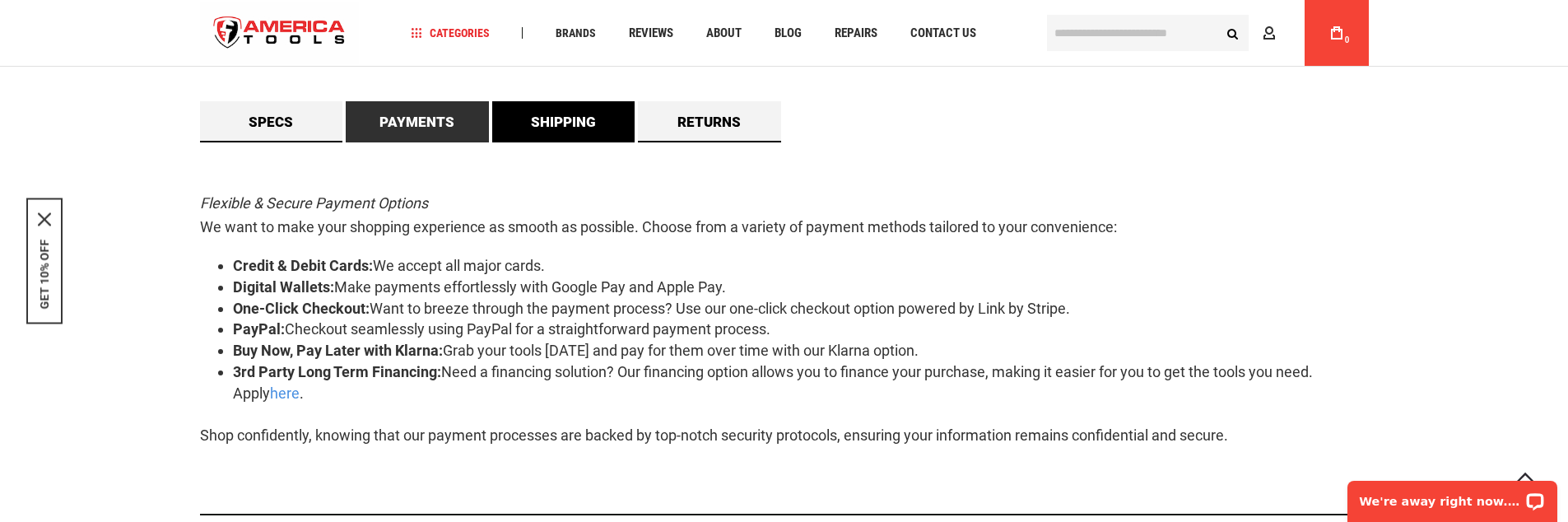
click at [533, 116] on link "Shipping" at bounding box center [564, 122] width 143 height 41
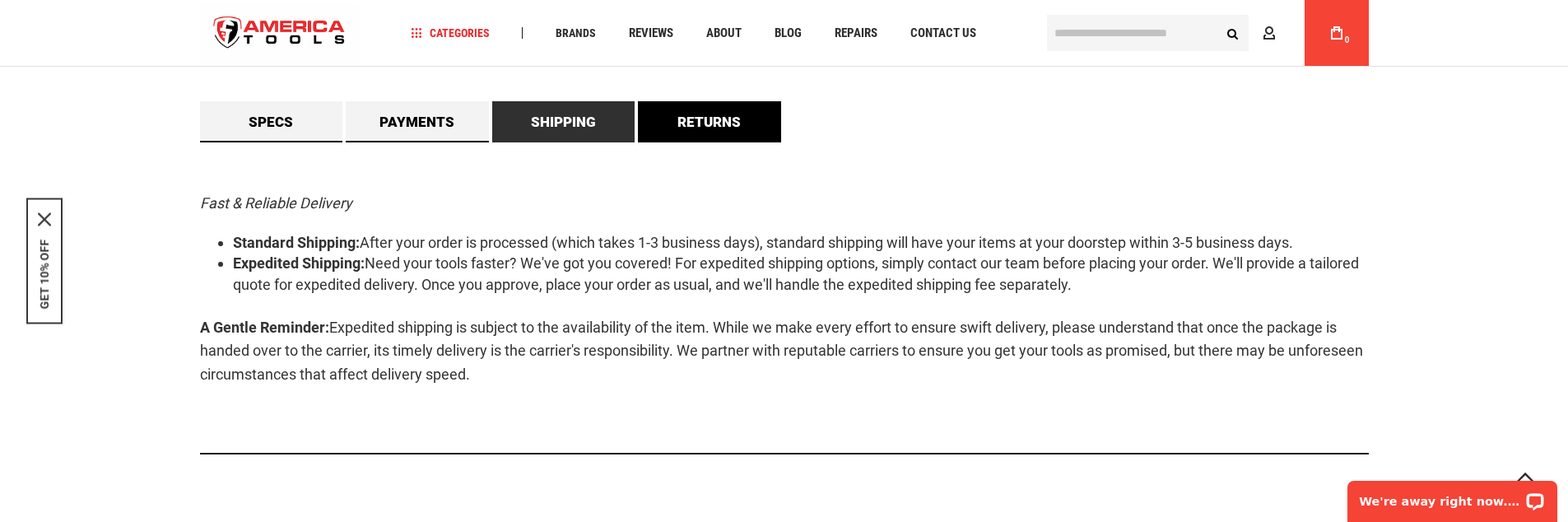
click at [707, 122] on link "Returns" at bounding box center [710, 122] width 143 height 41
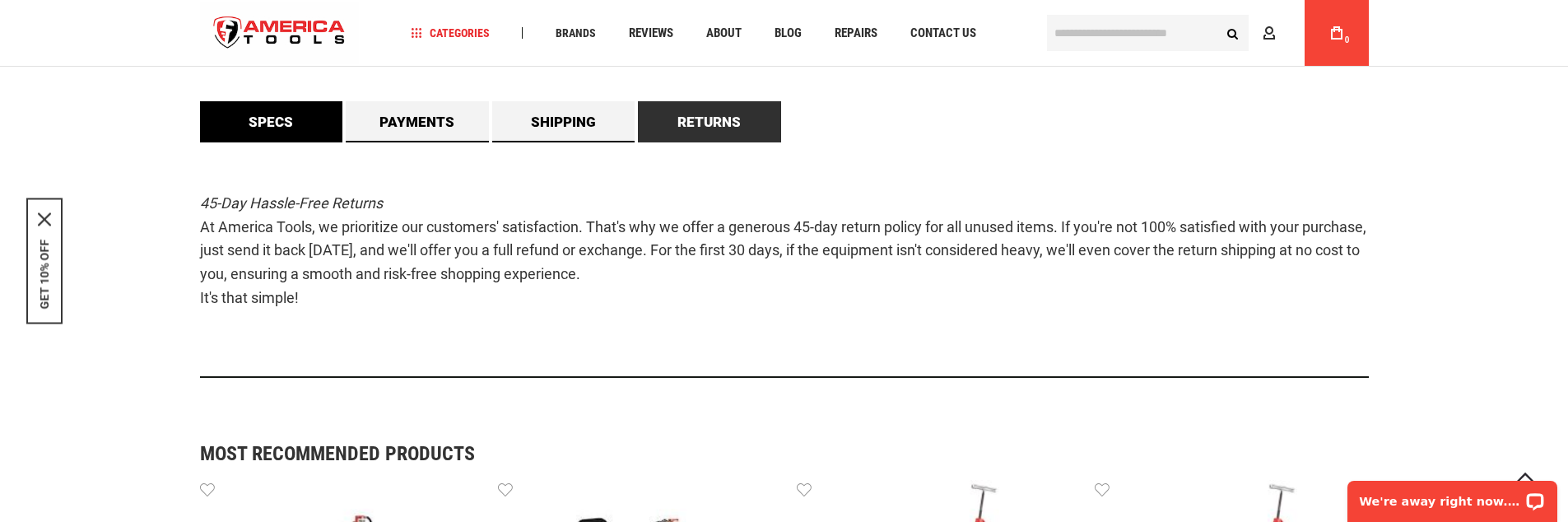
click at [273, 140] on link "Specs" at bounding box center [272, 122] width 143 height 41
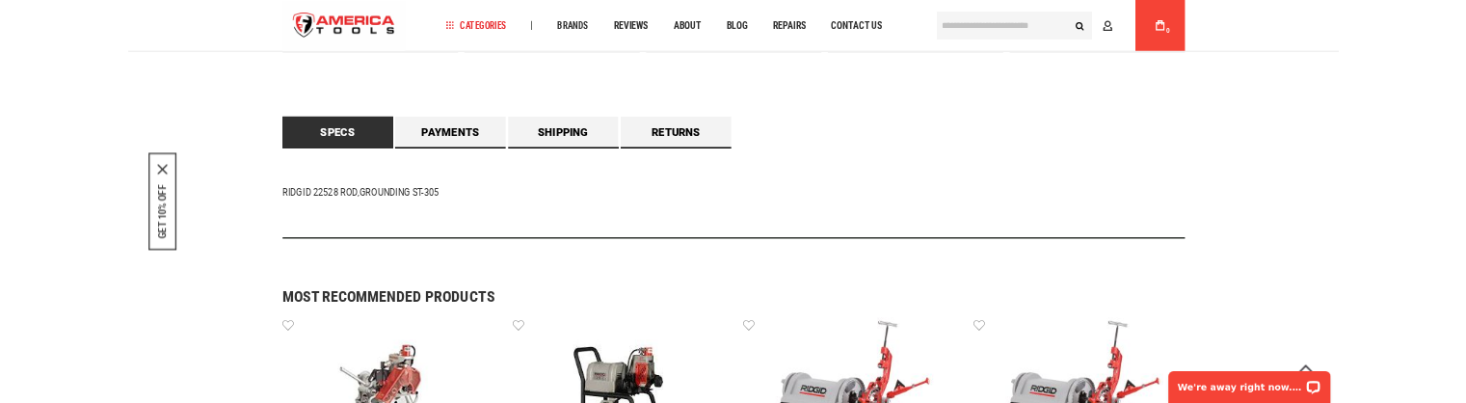
scroll to position [1022, 0]
